Goal: Information Seeking & Learning: Learn about a topic

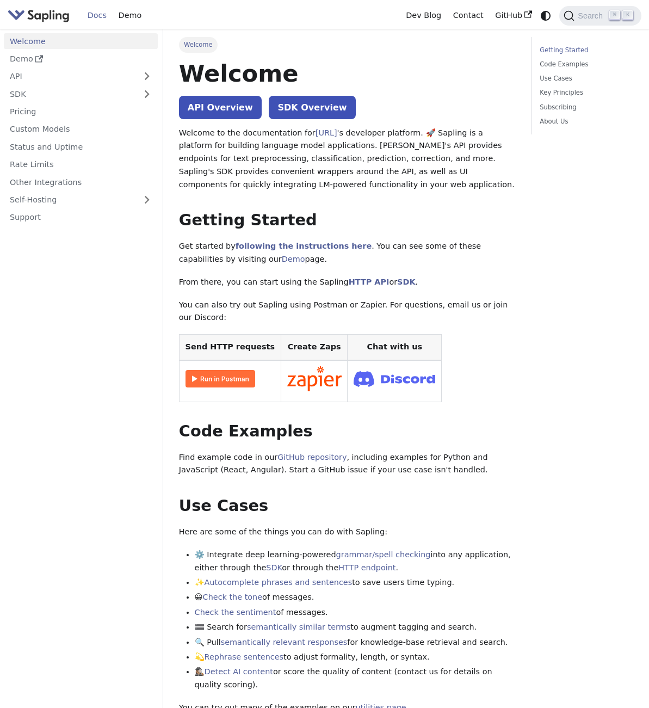
click at [50, 21] on img "Main" at bounding box center [39, 16] width 62 height 16
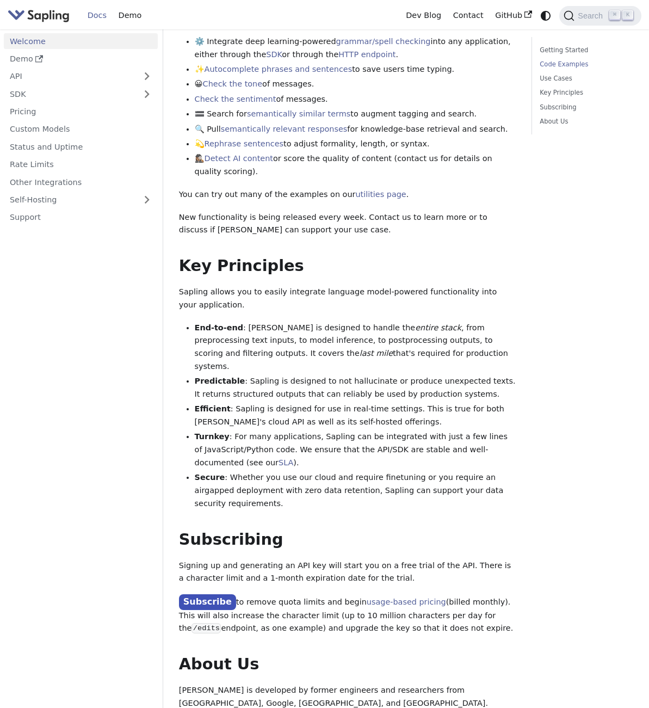
scroll to position [515, 0]
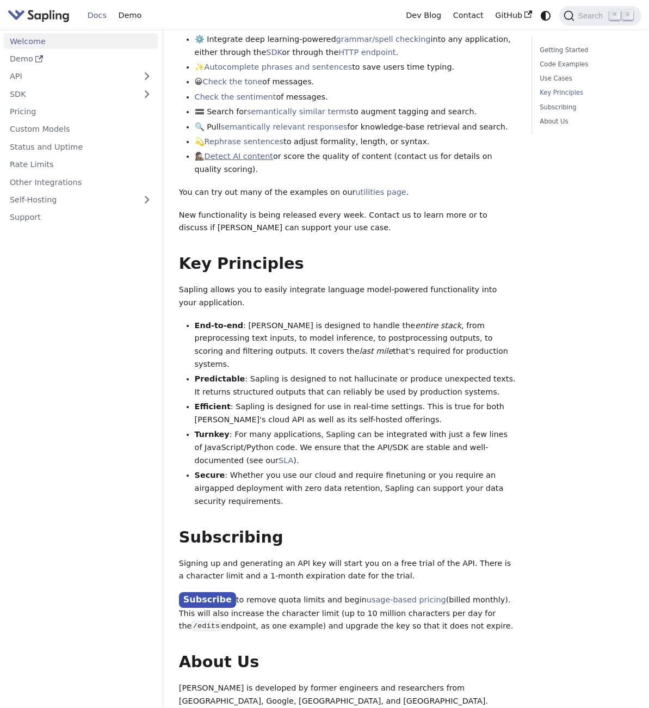
click at [249, 153] on link "Detect AI content" at bounding box center [239, 156] width 69 height 9
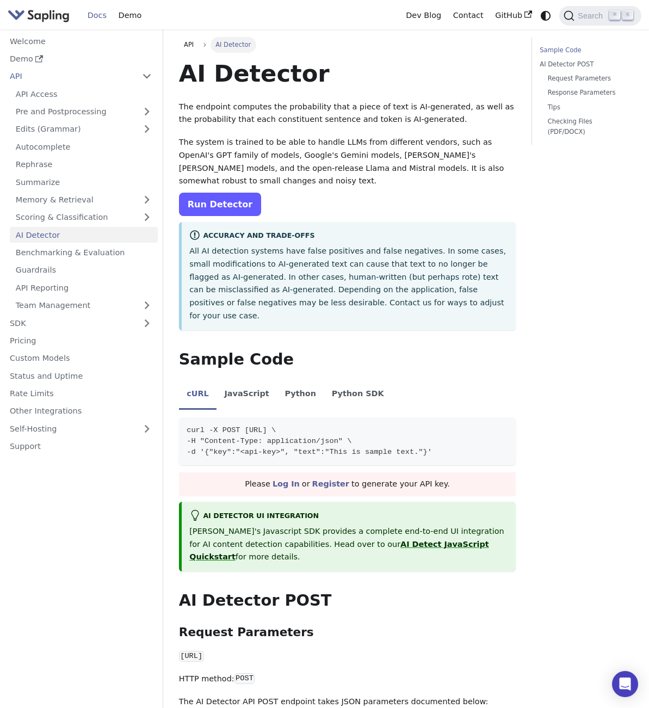
click at [239, 193] on link "Run Detector" at bounding box center [220, 204] width 82 height 23
